Goal: Transaction & Acquisition: Obtain resource

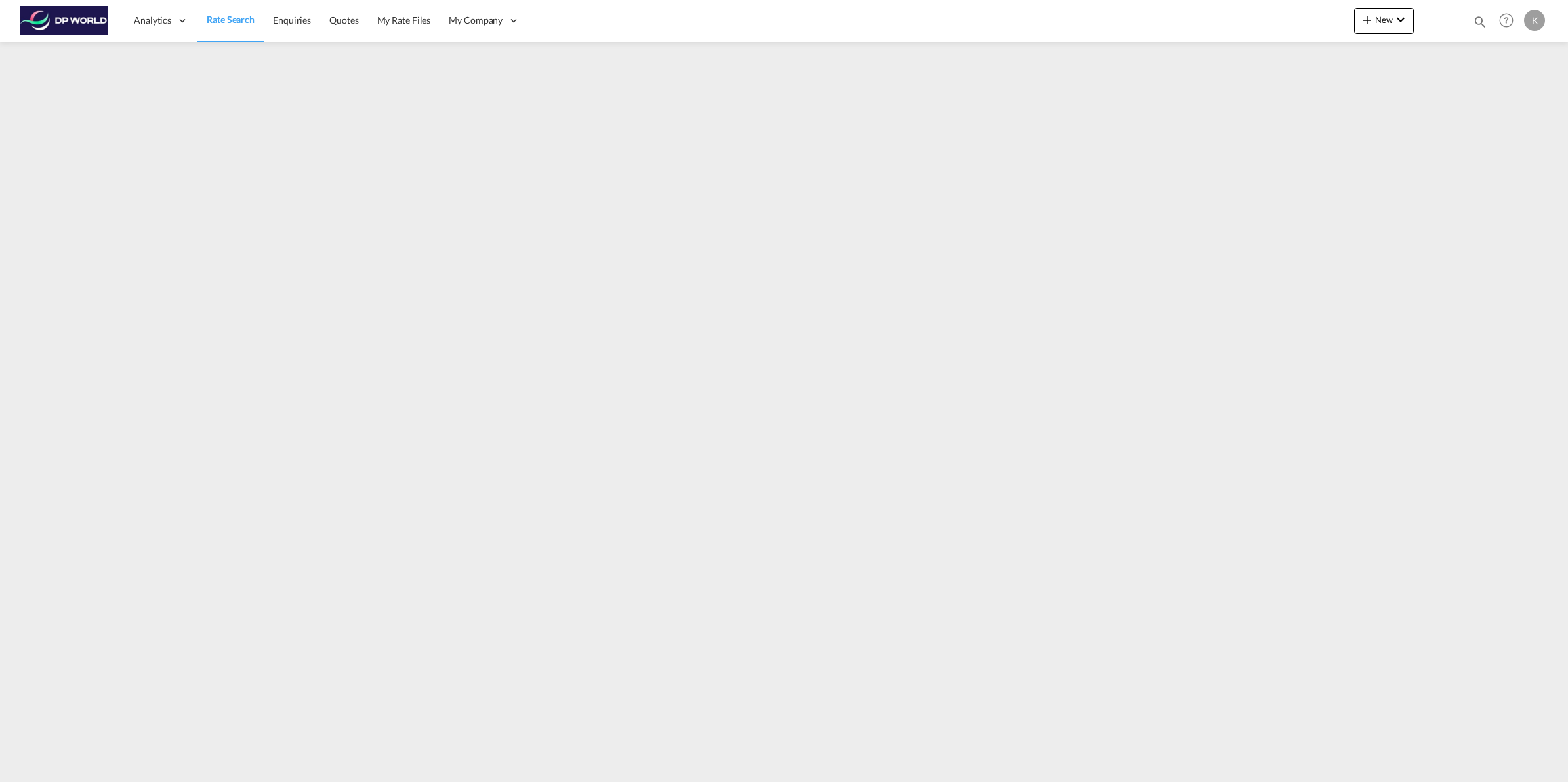
click at [221, 14] on span "Rate Search" at bounding box center [231, 19] width 48 height 11
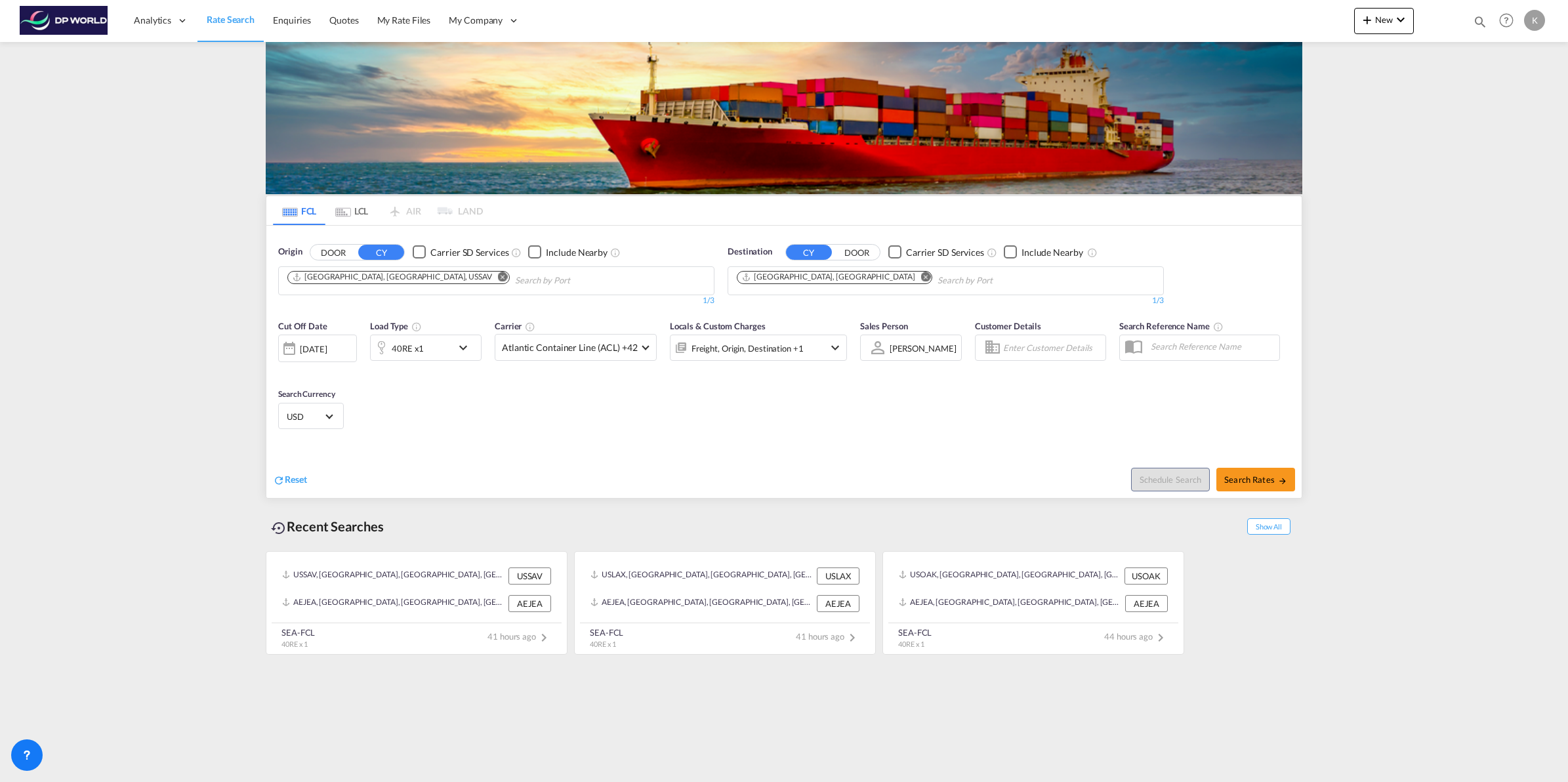
click at [498, 275] on md-icon "Remove" at bounding box center [503, 276] width 10 height 10
click at [921, 277] on md-icon "Remove" at bounding box center [926, 276] width 10 height 10
click at [420, 284] on body "Analytics Dashboard Rate Search Enquiries Quotes My Rate Files My Company" at bounding box center [784, 391] width 1568 height 782
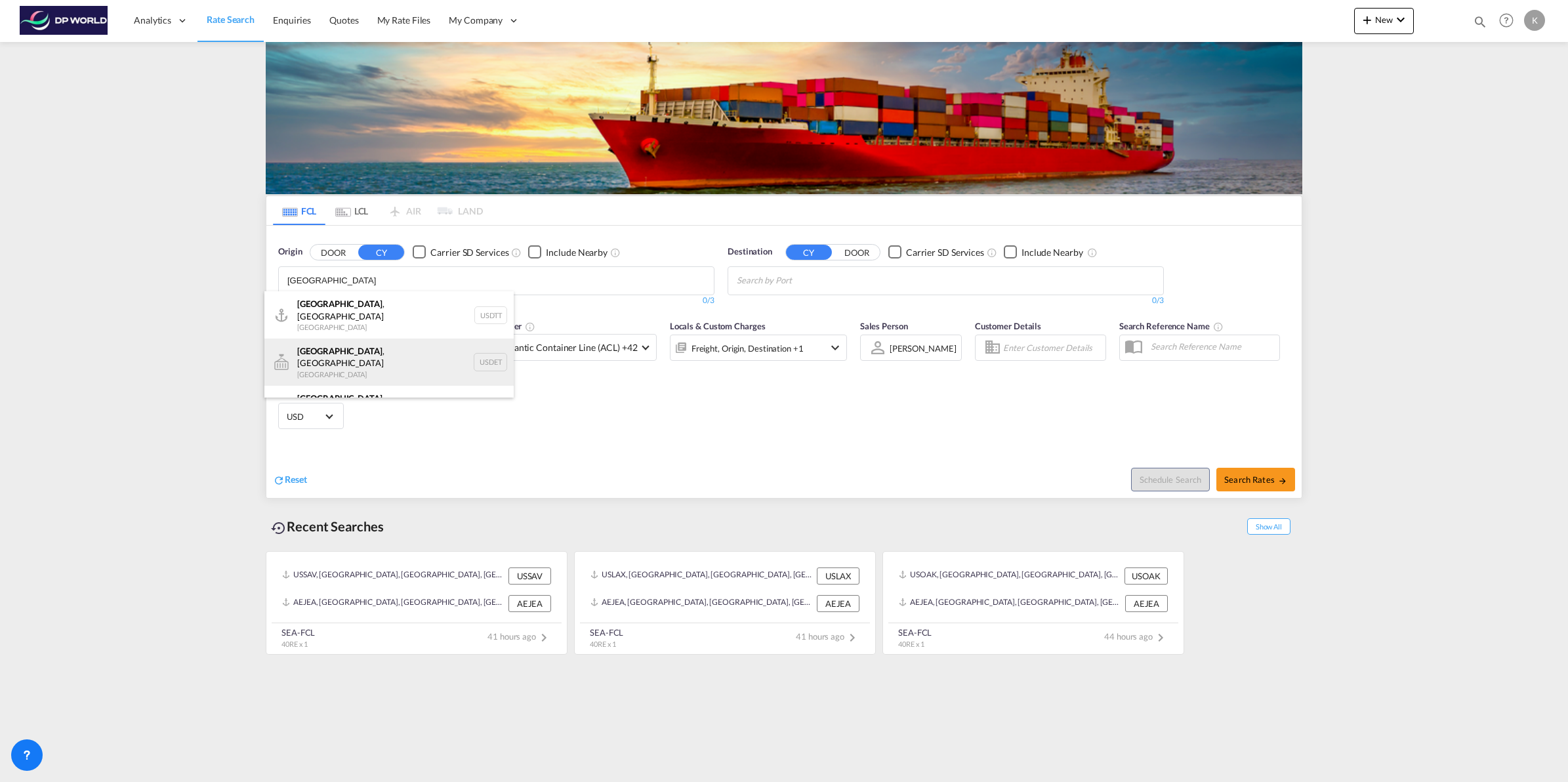
type input "[GEOGRAPHIC_DATA]"
click at [388, 348] on div "[GEOGRAPHIC_DATA] , [GEOGRAPHIC_DATA] [GEOGRAPHIC_DATA] USDET" at bounding box center [388, 362] width 249 height 47
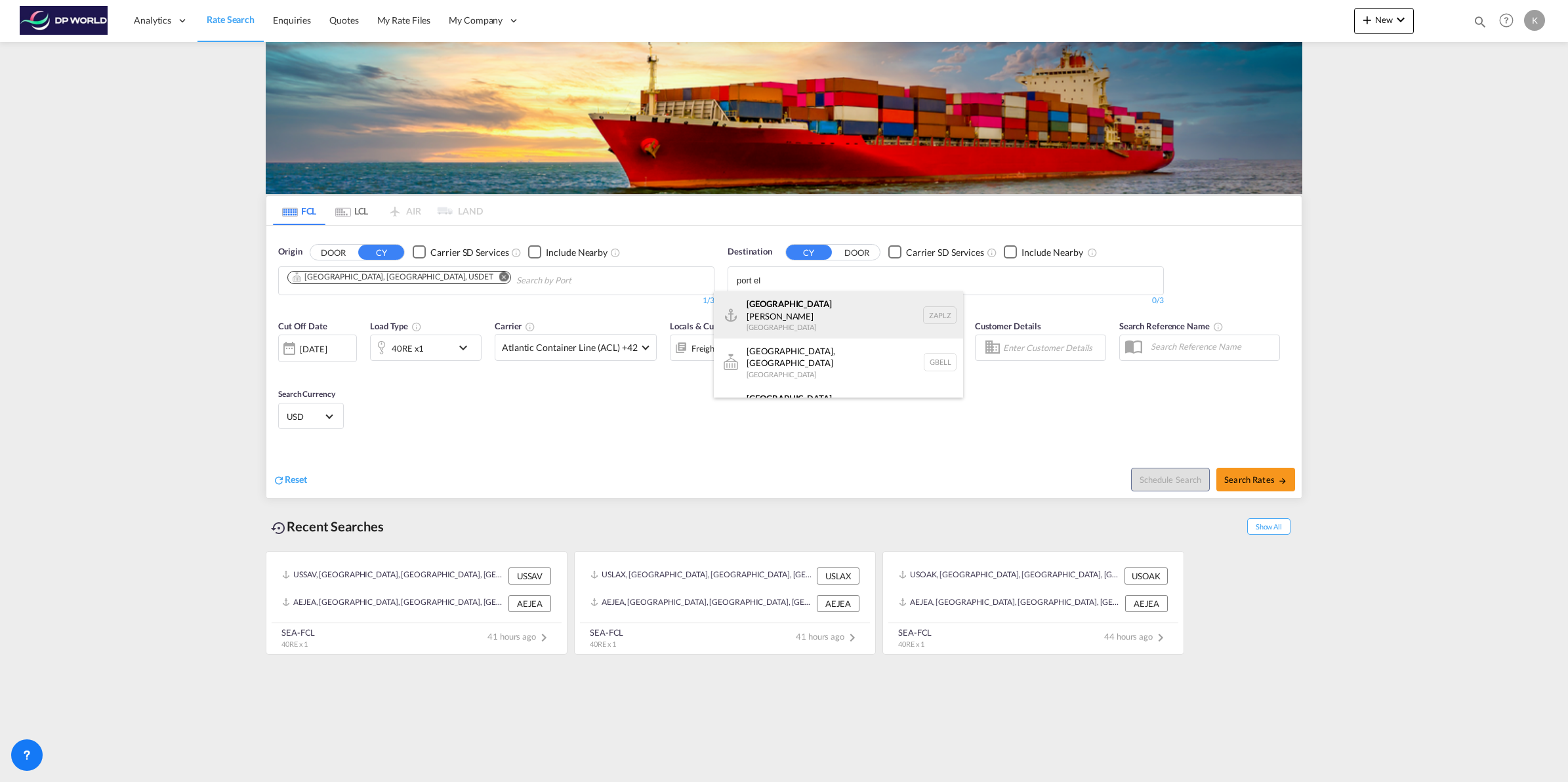
type input "port el"
click at [763, 312] on div "Port El izabeth [GEOGRAPHIC_DATA] ZAPLZ" at bounding box center [838, 315] width 249 height 47
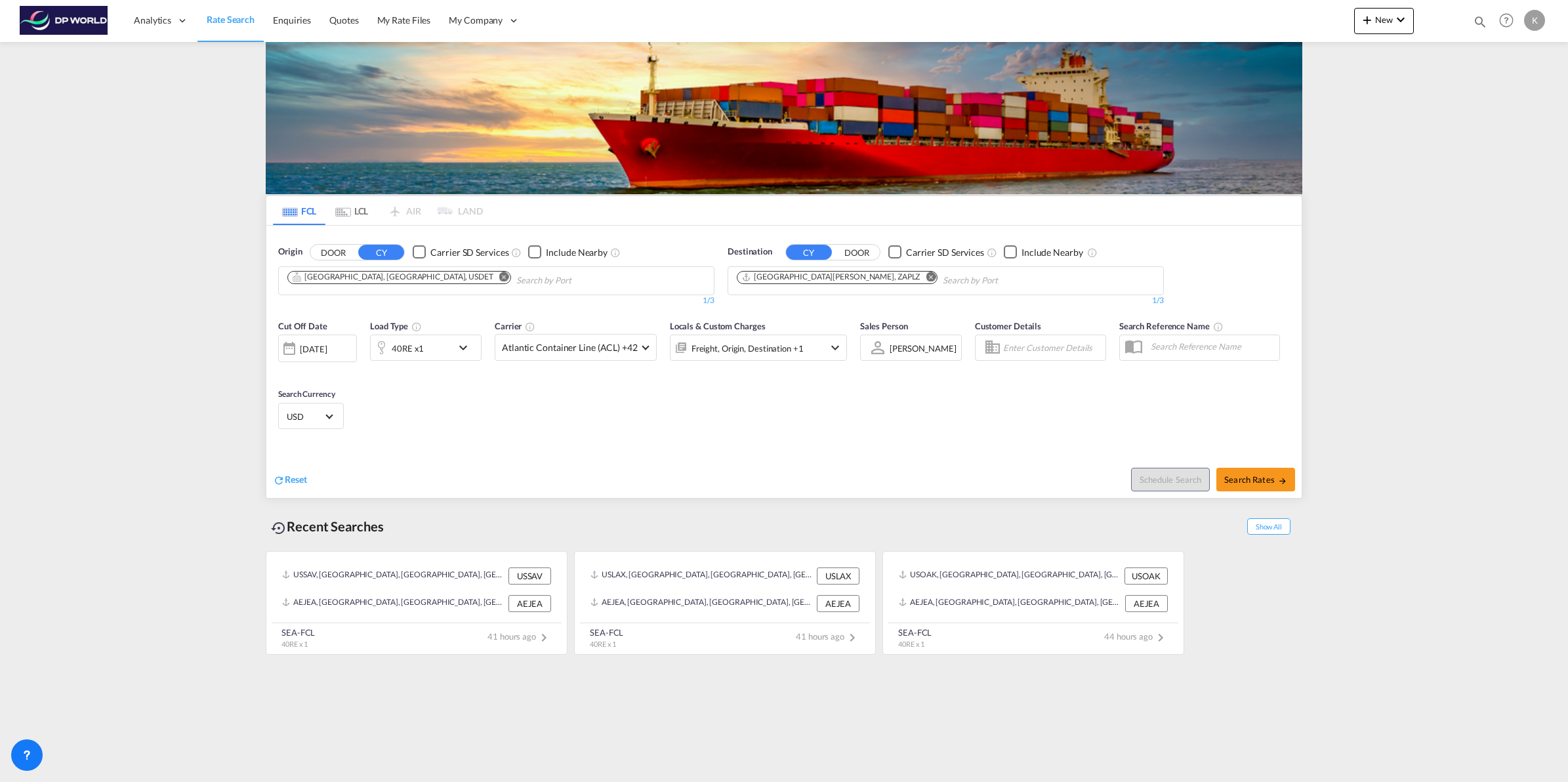
click at [461, 348] on md-icon "icon-chevron-down" at bounding box center [467, 348] width 23 height 16
click at [343, 404] on span "Choose: \a40RE" at bounding box center [343, 405] width 8 height 8
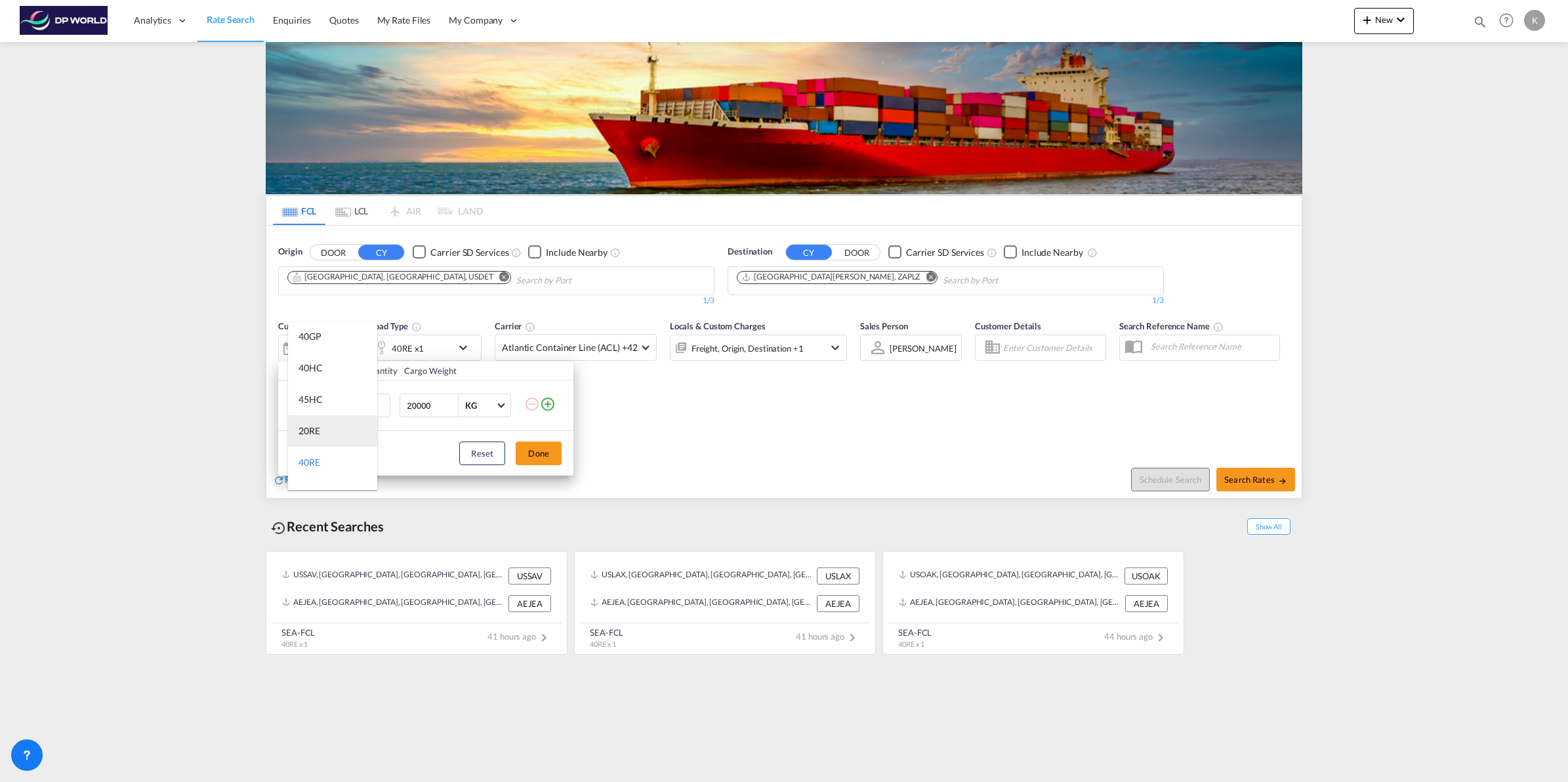
scroll to position [8, 0]
click at [329, 392] on md-option "40HC" at bounding box center [333, 394] width 90 height 32
click at [535, 457] on button "Done" at bounding box center [538, 453] width 46 height 23
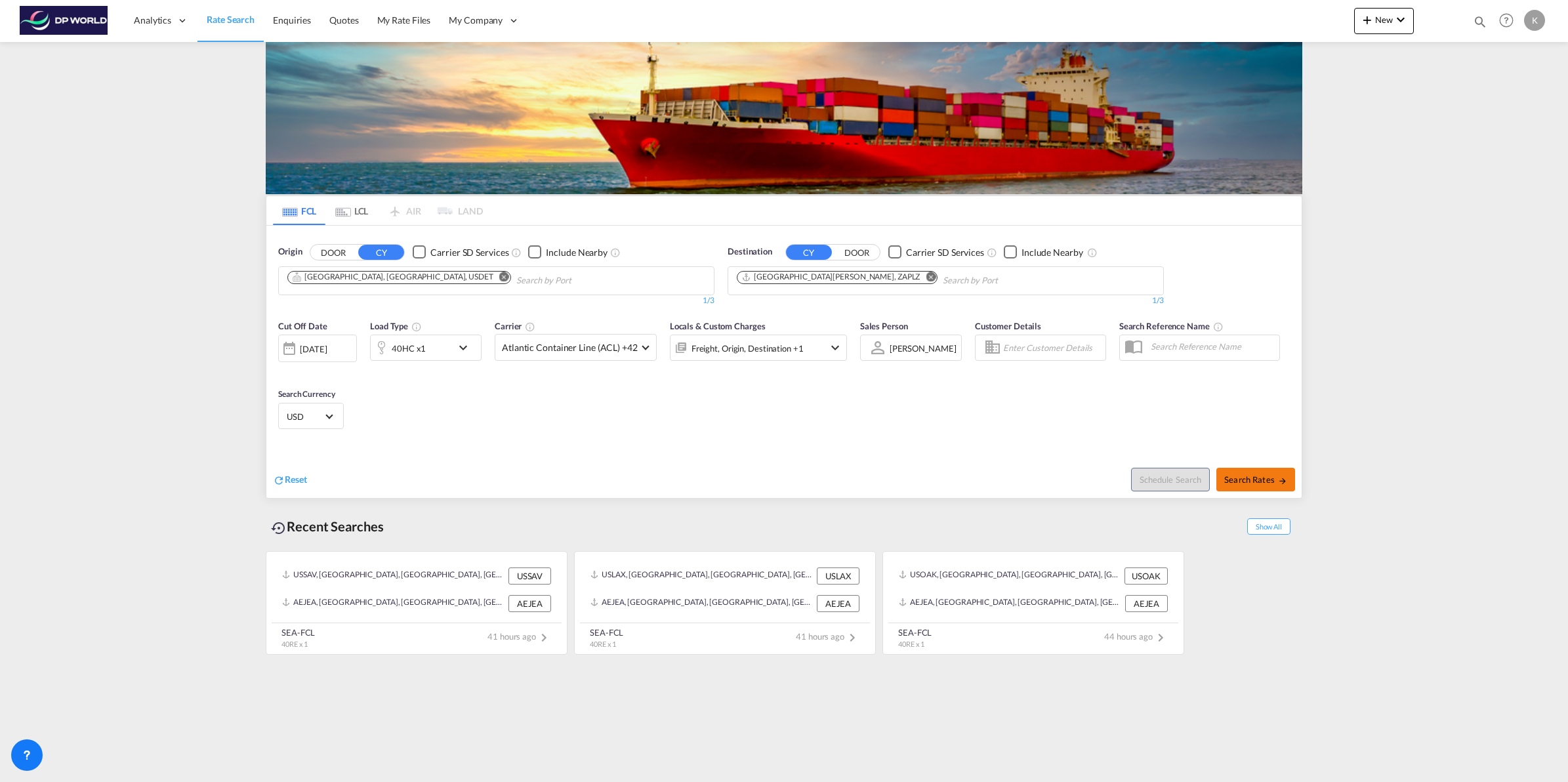
click at [1266, 477] on span "Search Rates" at bounding box center [1256, 479] width 63 height 11
type input "USDET to ZAPLZ / [DATE]"
